Goal: Complete application form: Fill out and submit a form for a specific purpose

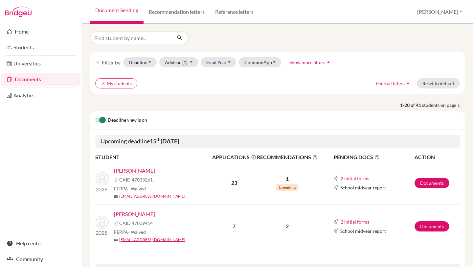
click at [131, 213] on link "Rath , Jaydeep" at bounding box center [134, 214] width 41 height 8
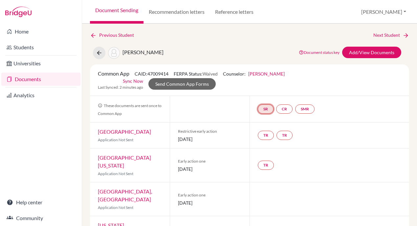
click at [267, 113] on link "SR" at bounding box center [266, 108] width 16 height 9
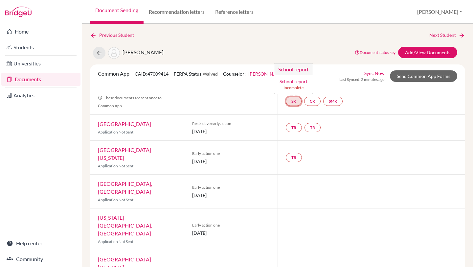
click at [294, 69] on h3 "School report" at bounding box center [293, 69] width 38 height 12
click at [291, 87] on small "Incomplete" at bounding box center [293, 88] width 31 height 6
click at [293, 100] on link "SR" at bounding box center [294, 101] width 16 height 9
click at [293, 81] on link "School report" at bounding box center [293, 81] width 28 height 6
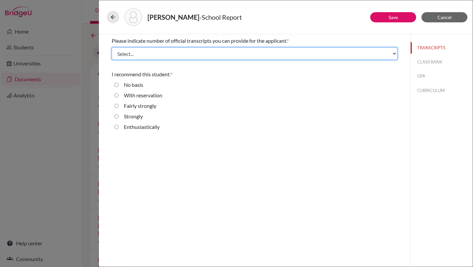
click at [266, 52] on select "Select... 1 2 3 4" at bounding box center [255, 53] width 286 height 12
select select "4"
click at [112, 47] on select "Select... 1 2 3 4" at bounding box center [255, 53] width 286 height 12
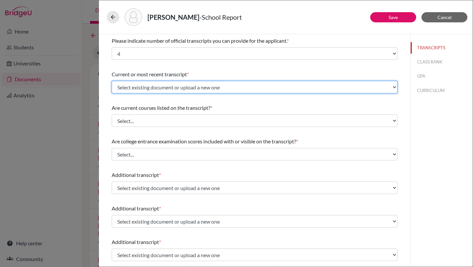
click at [229, 88] on select "Select existing document or upload a new one 11th-Gradesheet 10th-Gradesheet 9t…" at bounding box center [255, 87] width 286 height 12
select select "688930"
click at [112, 81] on select "Select existing document or upload a new one 11th-Gradesheet 10th-Gradesheet 9t…" at bounding box center [255, 87] width 286 height 12
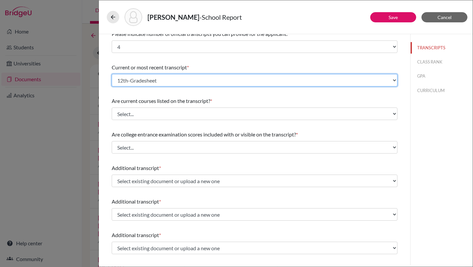
scroll to position [8, 0]
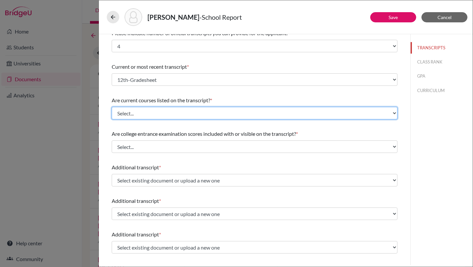
click at [202, 112] on select "Select... Yes No" at bounding box center [255, 113] width 286 height 12
select select "0"
click at [112, 107] on select "Select... Yes No" at bounding box center [255, 113] width 286 height 12
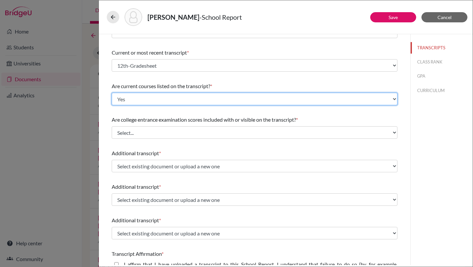
scroll to position [22, 0]
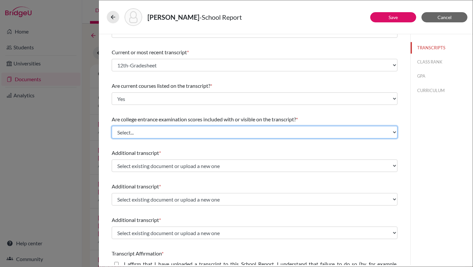
click at [188, 132] on select "Select... Yes No" at bounding box center [255, 132] width 286 height 12
select select "1"
click at [112, 126] on select "Select... Yes No" at bounding box center [255, 132] width 286 height 12
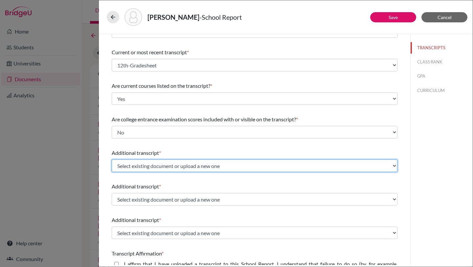
click at [179, 164] on select "Select existing document or upload a new one 11th-Gradesheet 10th-Gradesheet 9t…" at bounding box center [255, 165] width 286 height 12
select select "688931"
click at [112, 159] on select "Select existing document or upload a new one 11th-Gradesheet 10th-Gradesheet 9t…" at bounding box center [255, 165] width 286 height 12
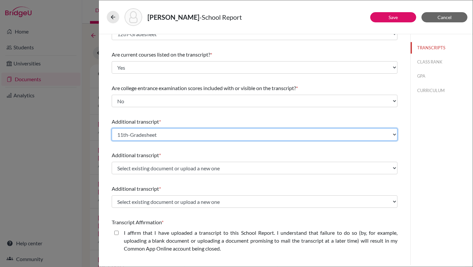
scroll to position [61, 0]
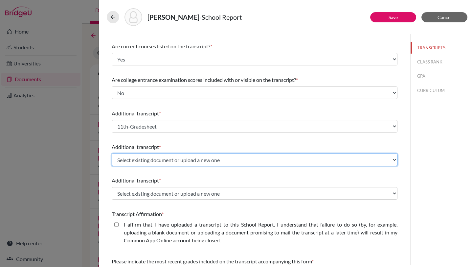
click at [166, 160] on select "Select existing document or upload a new one 11th-Gradesheet 10th-Gradesheet 9t…" at bounding box center [255, 159] width 286 height 12
select select "688932"
click at [112, 153] on select "Select existing document or upload a new one 11th-Gradesheet 10th-Gradesheet 9t…" at bounding box center [255, 159] width 286 height 12
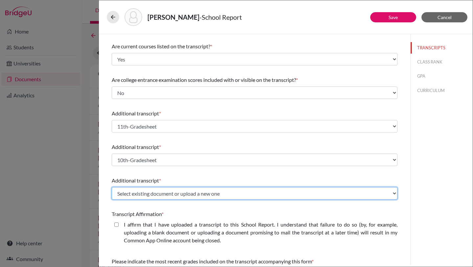
click at [161, 196] on select "Select existing document or upload a new one 11th-Gradesheet 10th-Gradesheet 9t…" at bounding box center [255, 193] width 286 height 12
select select "688933"
click at [112, 187] on select "Select existing document or upload a new one 11th-Gradesheet 10th-Gradesheet 9t…" at bounding box center [255, 193] width 286 height 12
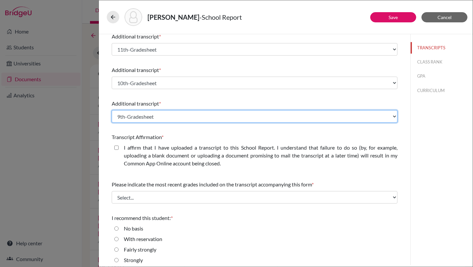
scroll to position [142, 0]
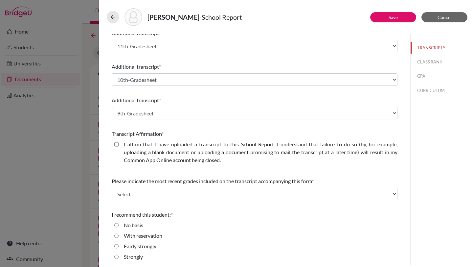
click at [119, 146] on div "I affirm that I have uploaded a transcript to this School Report. I understand …" at bounding box center [258, 153] width 279 height 26
click at [115, 143] on closed\ "I affirm that I have uploaded a transcript to this School Report. I understand …" at bounding box center [116, 144] width 4 height 8
checkbox closed\ "true"
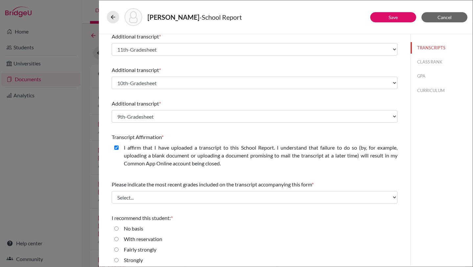
scroll to position [153, 0]
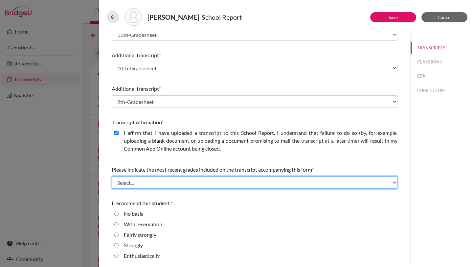
click at [148, 183] on select "Select... Final junior year grades 1st Quarter senior year grades 2nd Quarter/1…" at bounding box center [255, 182] width 286 height 12
select select "6"
click at [112, 176] on select "Select... Final junior year grades 1st Quarter senior year grades 2nd Quarter/1…" at bounding box center [255, 182] width 286 height 12
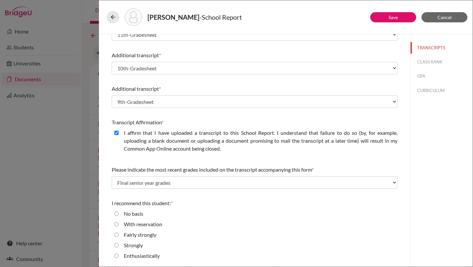
click at [118, 255] on div "Enthusiastically" at bounding box center [255, 257] width 286 height 11
click at [117, 254] on input "Enthusiastically" at bounding box center [116, 256] width 4 height 8
radio input "true"
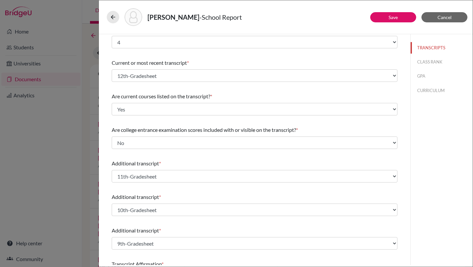
scroll to position [0, 0]
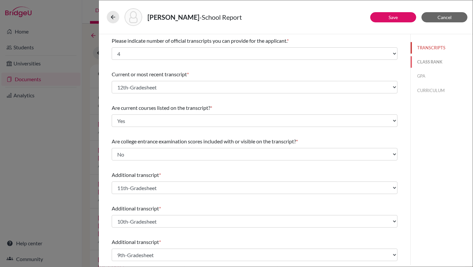
click at [436, 60] on button "CLASS RANK" at bounding box center [441, 61] width 62 height 11
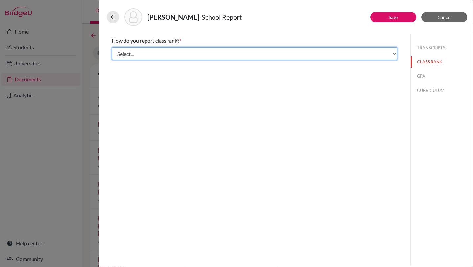
click at [375, 52] on select "Select... Exact Decile Quintile Quartile None" at bounding box center [255, 53] width 286 height 12
select select "5"
click at [112, 47] on select "Select... Exact Decile Quintile Quartile None" at bounding box center [255, 53] width 286 height 12
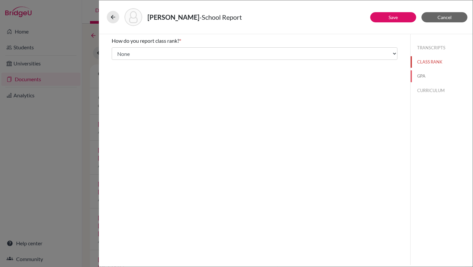
click at [424, 73] on button "GPA" at bounding box center [441, 75] width 62 height 11
click at [116, 61] on input "No" at bounding box center [116, 62] width 4 height 8
radio input "true"
click at [422, 63] on button "CLASS RANK" at bounding box center [441, 61] width 62 height 11
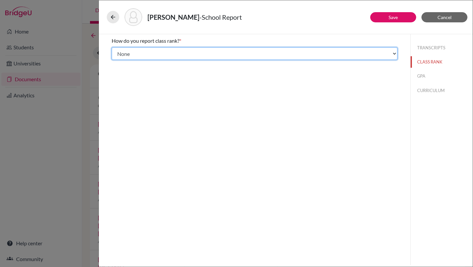
click at [350, 51] on select "Select... Exact Decile Quintile Quartile None" at bounding box center [255, 53] width 286 height 12
select select "1"
click at [112, 47] on select "Select... Exact Decile Quintile Quartile None" at bounding box center [255, 53] width 286 height 12
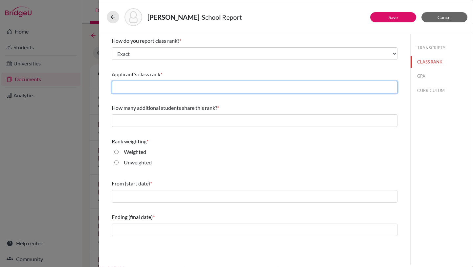
click at [266, 91] on input "text" at bounding box center [255, 87] width 286 height 12
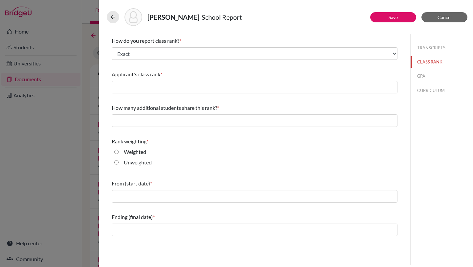
click at [118, 163] on input "Unweighted" at bounding box center [116, 162] width 4 height 8
radio input "true"
click at [423, 89] on button "CURRICULUM" at bounding box center [441, 90] width 62 height 11
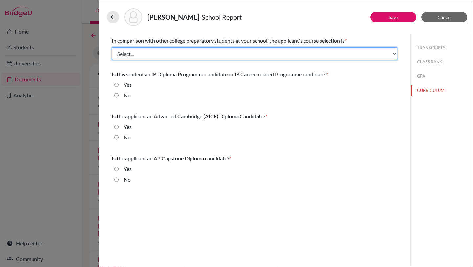
click at [331, 54] on select "Select... Less than demanding Average Demanding Very demanding Most demanding P…" at bounding box center [255, 53] width 286 height 12
select select "3"
click at [112, 47] on select "Select... Less than demanding Average Demanding Very demanding Most demanding P…" at bounding box center [255, 53] width 286 height 12
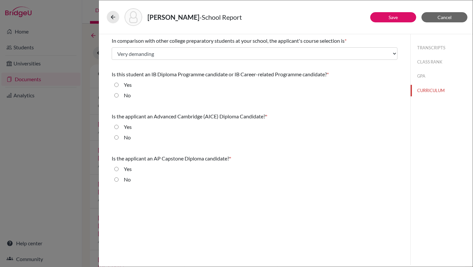
click at [115, 95] on input "No" at bounding box center [116, 95] width 4 height 8
radio input "true"
click at [117, 136] on input "No" at bounding box center [116, 137] width 4 height 8
radio input "true"
click at [116, 179] on input "No" at bounding box center [116, 179] width 4 height 8
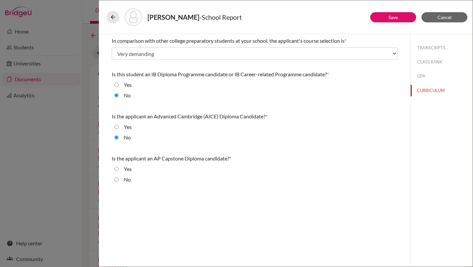
radio input "true"
click at [419, 77] on button "GPA" at bounding box center [441, 75] width 62 height 11
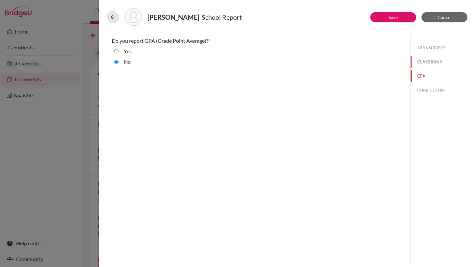
click at [433, 63] on button "CLASS RANK" at bounding box center [441, 61] width 62 height 11
select select "1"
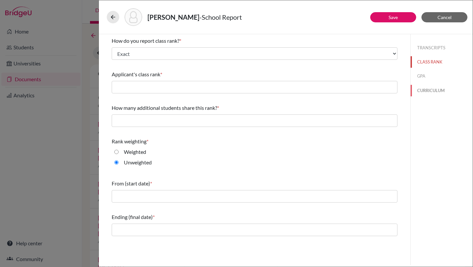
click at [430, 91] on button "CURRICULUM" at bounding box center [441, 90] width 62 height 11
select select "3"
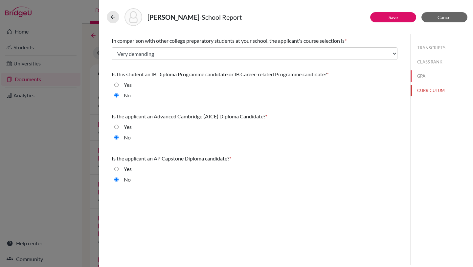
click at [427, 81] on button "GPA" at bounding box center [441, 75] width 62 height 11
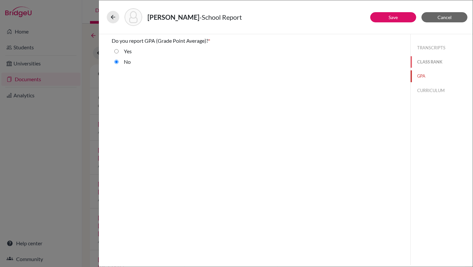
click at [426, 63] on button "CLASS RANK" at bounding box center [441, 61] width 62 height 11
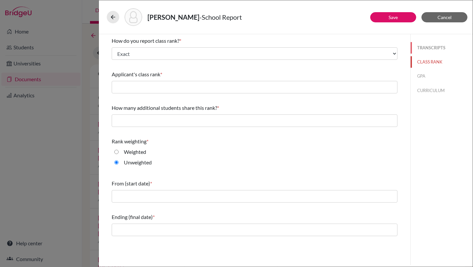
click at [429, 44] on button "TRANSCRIPTS" at bounding box center [441, 47] width 62 height 11
select select "4"
select select "1"
select select "6"
select select "688930"
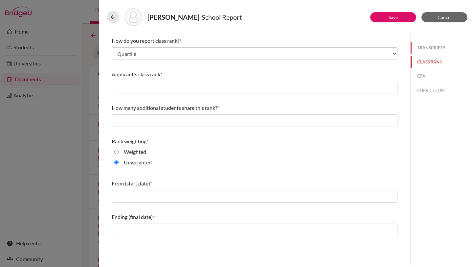
select select "0"
select select "688931"
select select "688932"
select select "688933"
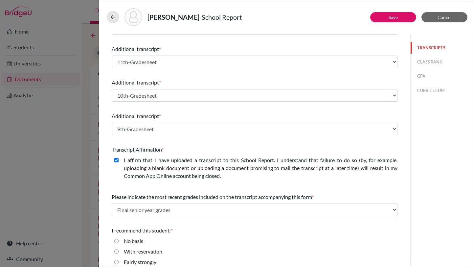
scroll to position [153, 0]
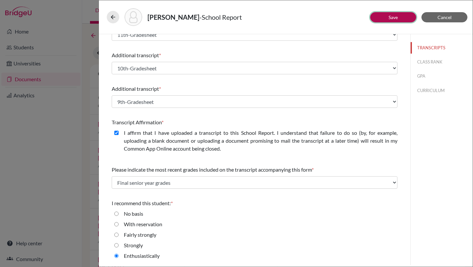
click at [389, 18] on link "Save" at bounding box center [392, 17] width 9 height 6
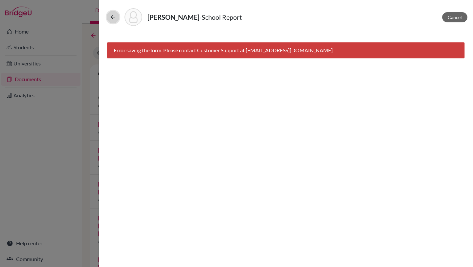
click at [114, 16] on icon at bounding box center [113, 17] width 7 height 7
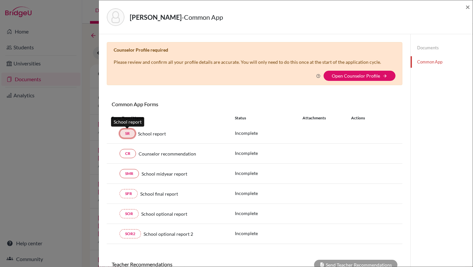
click at [127, 132] on link "SR" at bounding box center [128, 133] width 16 height 9
click at [134, 135] on link "SR" at bounding box center [128, 133] width 16 height 9
click at [469, 5] on span "×" at bounding box center [467, 7] width 5 height 10
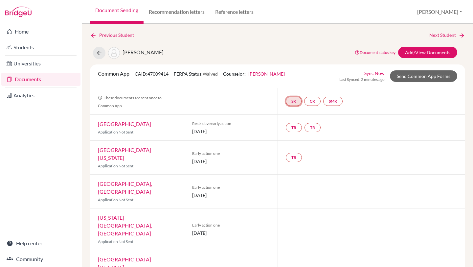
click at [294, 99] on link "SR" at bounding box center [294, 101] width 16 height 9
click at [293, 81] on link "School report" at bounding box center [293, 81] width 28 height 6
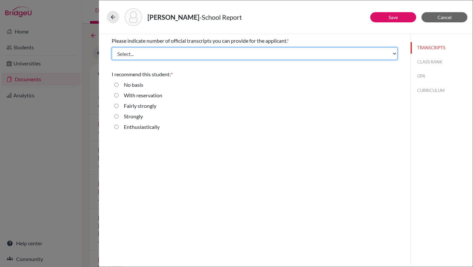
click at [285, 58] on select "Select... 1 2 3 4" at bounding box center [255, 53] width 286 height 12
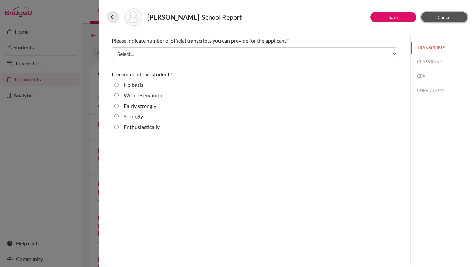
click at [443, 18] on span "Cancel" at bounding box center [444, 17] width 14 height 6
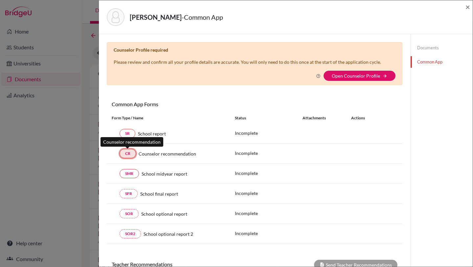
click at [125, 154] on link "CR" at bounding box center [128, 153] width 16 height 9
click at [129, 151] on link "CR" at bounding box center [128, 153] width 16 height 9
click at [127, 153] on link "CR" at bounding box center [128, 153] width 16 height 9
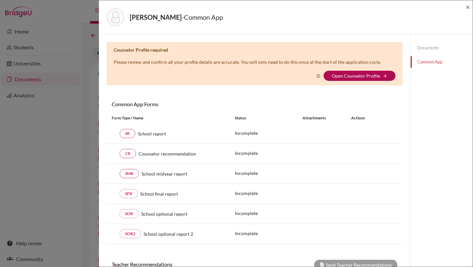
click at [379, 73] on link "Open Counselor Profile" at bounding box center [356, 76] width 48 height 6
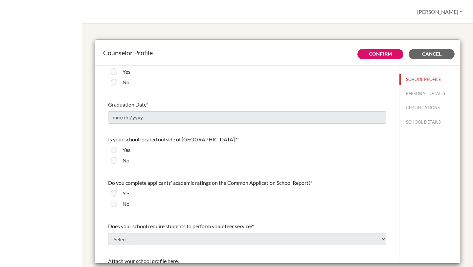
scroll to position [581, 0]
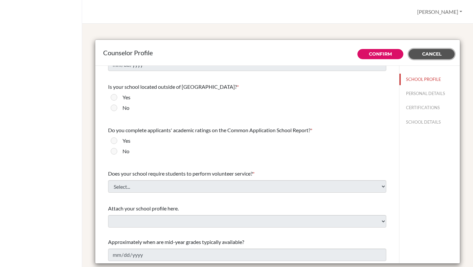
click at [439, 54] on span "Cancel" at bounding box center [431, 54] width 19 height 6
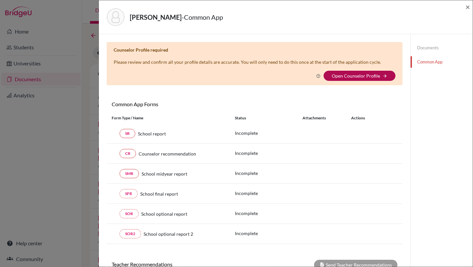
click at [342, 73] on link "Open Counselor Profile" at bounding box center [356, 76] width 48 height 6
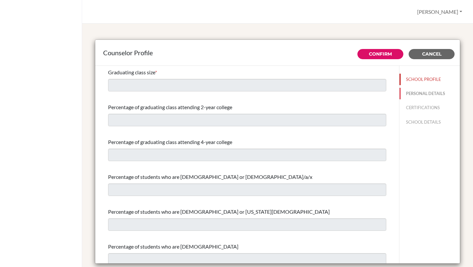
click at [422, 92] on button "PERSONAL DETAILS" at bounding box center [429, 93] width 60 height 11
type input "[PERSON_NAME]"
type input "Mohanty"
type input "Advisor"
type input "91.9937220263"
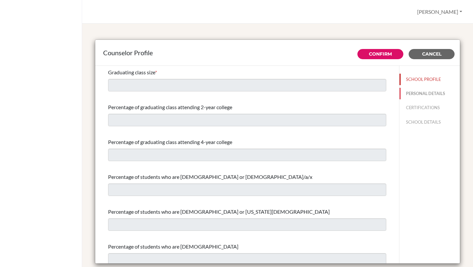
type input "[EMAIL_ADDRESS][DOMAIN_NAME]"
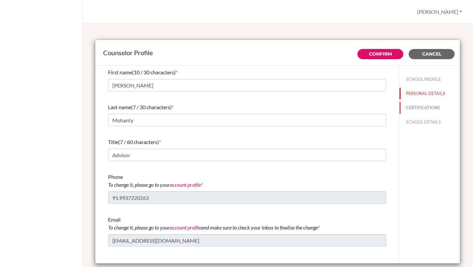
click at [423, 109] on button "CERTIFICATIONS" at bounding box center [429, 107] width 60 height 11
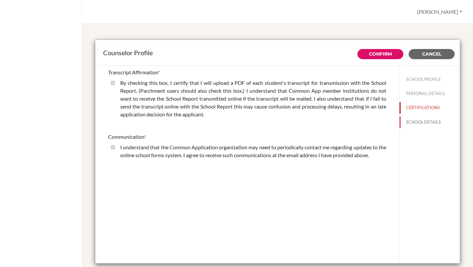
click at [422, 122] on button "SCHOOL DETAILS" at bounding box center [429, 121] width 60 height 11
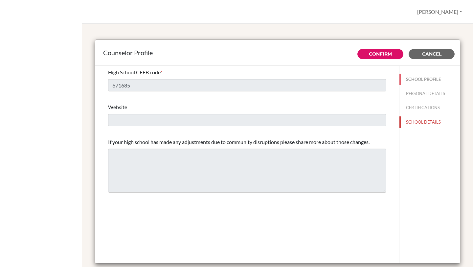
click at [414, 79] on button "SCHOOL PROFILE" at bounding box center [429, 79] width 60 height 11
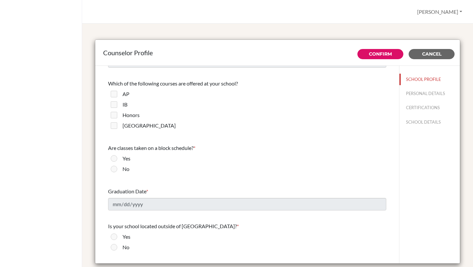
scroll to position [471, 0]
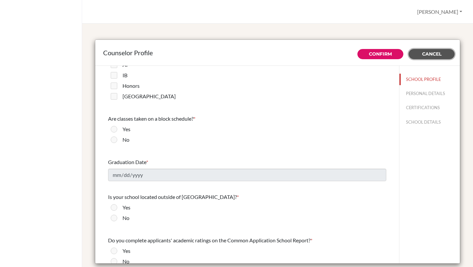
click at [426, 53] on span "Cancel" at bounding box center [431, 54] width 19 height 6
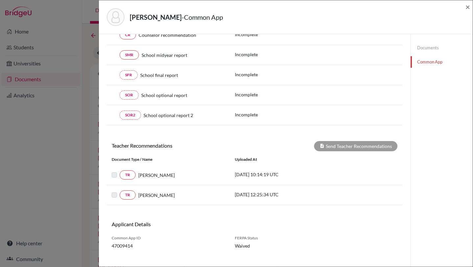
scroll to position [127, 0]
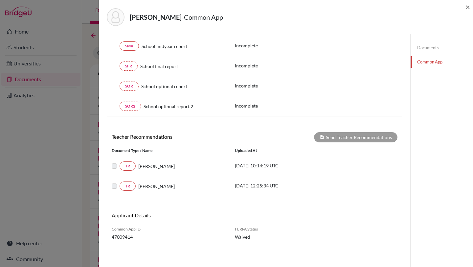
click at [120, 162] on label at bounding box center [120, 162] width 0 height 0
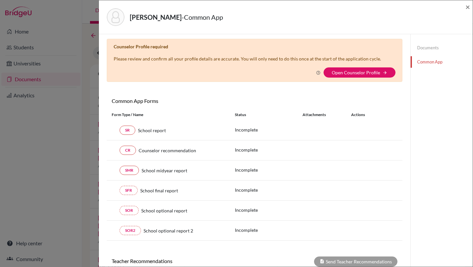
scroll to position [0, 0]
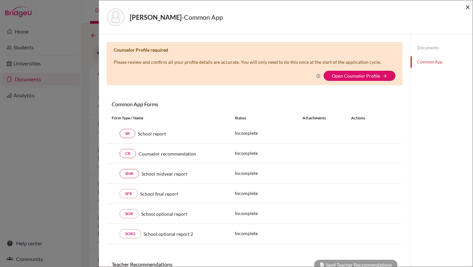
click at [469, 6] on span "×" at bounding box center [467, 7] width 5 height 10
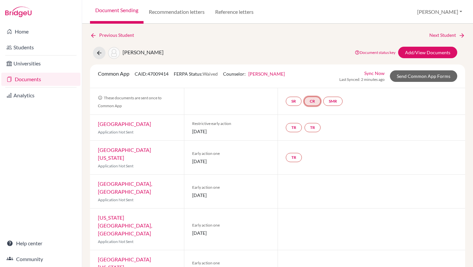
click at [310, 98] on link "CR" at bounding box center [312, 101] width 16 height 9
click at [308, 84] on link "Counselor recommendation" at bounding box center [312, 81] width 57 height 6
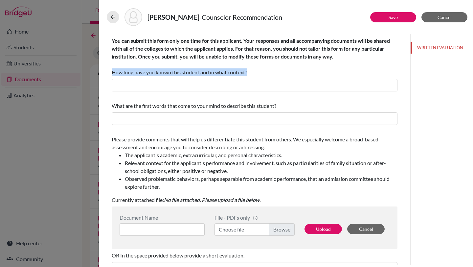
drag, startPoint x: 113, startPoint y: 70, endPoint x: 256, endPoint y: 75, distance: 142.9
click at [256, 75] on div "You can submit this form only one time for this applicant. Your responses and a…" at bounding box center [255, 56] width 286 height 39
copy span "How long have you known this student and in what context?"
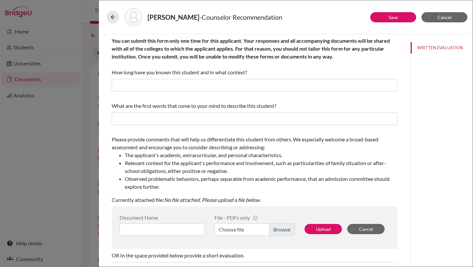
drag, startPoint x: 143, startPoint y: 101, endPoint x: 278, endPoint y: 107, distance: 135.4
click at [278, 107] on div "What are the first words that come to your mind to describe this student?" at bounding box center [255, 113] width 286 height 28
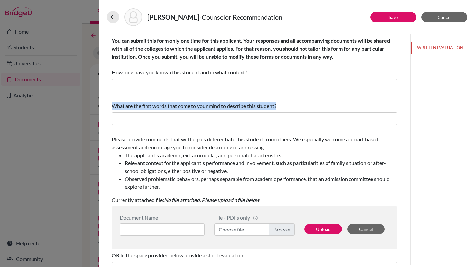
drag, startPoint x: 279, startPoint y: 107, endPoint x: 110, endPoint y: 106, distance: 169.5
click at [110, 106] on div "You can submit this form only one time for this applicant. Your responses and a…" at bounding box center [254, 198] width 301 height 329
copy span "What are the first words that come to your mind to describe this student?"
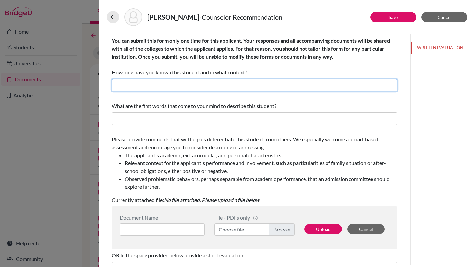
click at [162, 84] on input "text" at bounding box center [255, 85] width 286 height 12
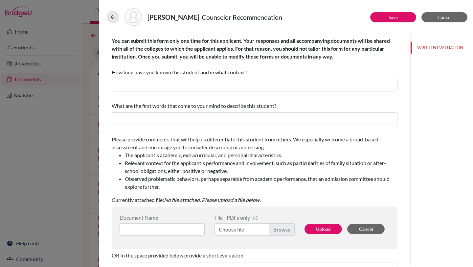
click at [278, 229] on label "Choose file" at bounding box center [254, 229] width 80 height 12
click at [278, 229] on input "Choose file" at bounding box center [254, 229] width 80 height 12
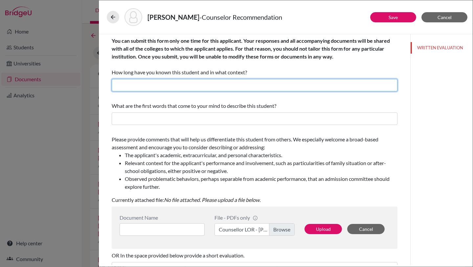
click at [140, 84] on input "text" at bounding box center [255, 85] width 286 height 12
paste input "I have known Jaydeep for two years as his school counselor, working closely wit…"
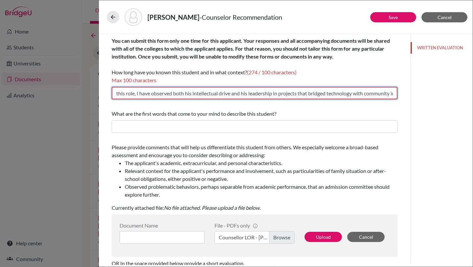
type input "I have known Jaydeep for two years as his school counselor, working closely wit…"
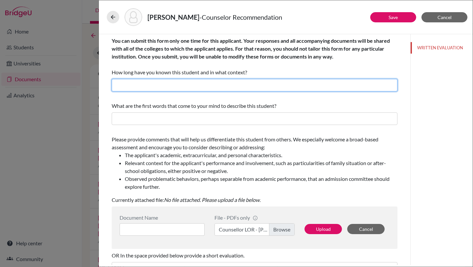
paste input "Have known Jaydeep for 2 years as counselor, observing his academic rigor and v…"
click at [199, 86] on input "Have known Jaydeep for 2 years as counselor, observing his academic rigor and v…" at bounding box center [255, 85] width 286 height 12
click at [284, 85] on input "Have known Jaydeep for 2 years as Counselor, observing his academic rigor and v…" at bounding box center [255, 85] width 286 height 12
click at [216, 86] on input "Have known Jaydeep for 2 years as Counselor, observing his academic rigour and …" at bounding box center [255, 85] width 286 height 12
type input "Have known Jaydeep for 2 years as Counsellor, observing his academic rigour and…"
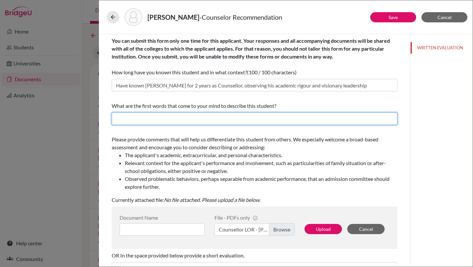
click at [211, 123] on input "text" at bounding box center [255, 118] width 286 height 12
paste input "Visionary, disciplined, empathetic, resilient, and intellectually fearless"
drag, startPoint x: 138, startPoint y: 120, endPoint x: 138, endPoint y: 136, distance: 15.8
click at [138, 120] on input "Visionary, disciplined, empathetic, resilient, and intellectually fearless" at bounding box center [255, 118] width 286 height 12
click at [167, 121] on input "Visionary; Disciplined, empathetic, resilient, and intellectually fearless" at bounding box center [255, 118] width 286 height 12
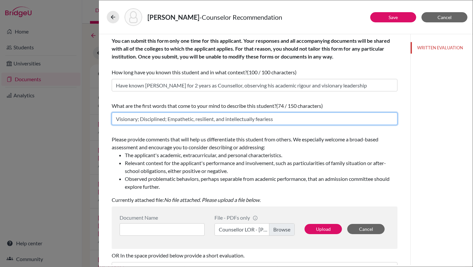
click at [198, 115] on input "Visionary; Disciplined; Empathetic, resilient, and intellectually fearless" at bounding box center [255, 118] width 286 height 12
click at [229, 119] on input "Visionary; Disciplined; Empathetic, Resilient, and intellectually fearless" at bounding box center [255, 118] width 286 height 12
click at [261, 120] on input "Visionary; Disciplined; Empathetic, Resilient, and Intellectually fearless" at bounding box center [255, 118] width 286 height 12
type input "Visionary; Disciplined; Empathetic, Resilient, and Intellectually Fearless"
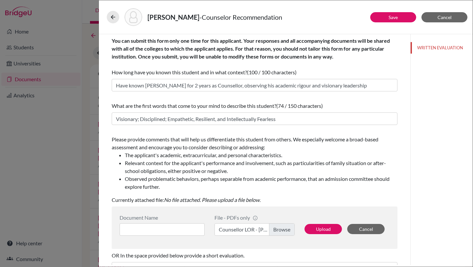
click at [263, 157] on li "The applicant's academic, extracurricular, and personal characteristics." at bounding box center [261, 155] width 273 height 8
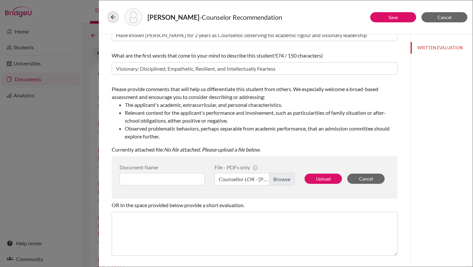
scroll to position [99, 0]
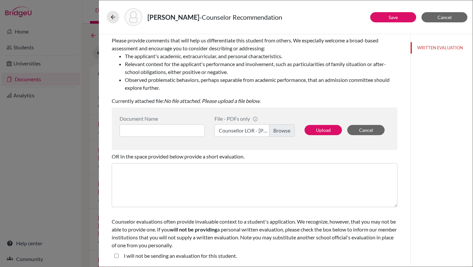
click at [117, 253] on student\ "I will not be sending an evaluation for this student." at bounding box center [116, 256] width 4 height 8
click at [115, 256] on student\ "I will not be sending an evaluation for this student." at bounding box center [116, 256] width 4 height 8
checkbox student\ "false"
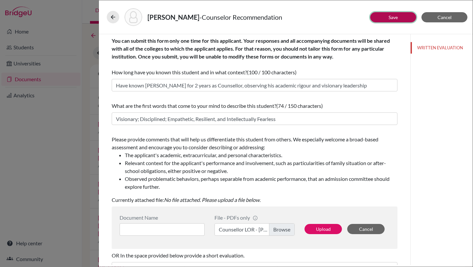
click at [387, 17] on button "Save" at bounding box center [393, 17] width 46 height 10
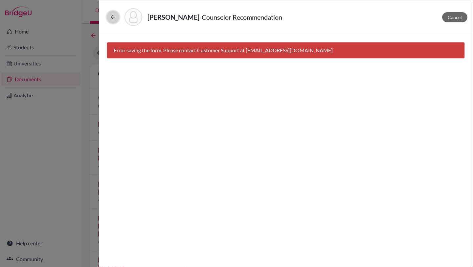
click at [114, 17] on icon at bounding box center [113, 17] width 7 height 7
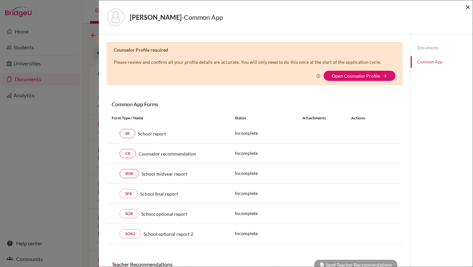
click at [467, 7] on span "×" at bounding box center [467, 7] width 5 height 10
